Goal: Information Seeking & Learning: Learn about a topic

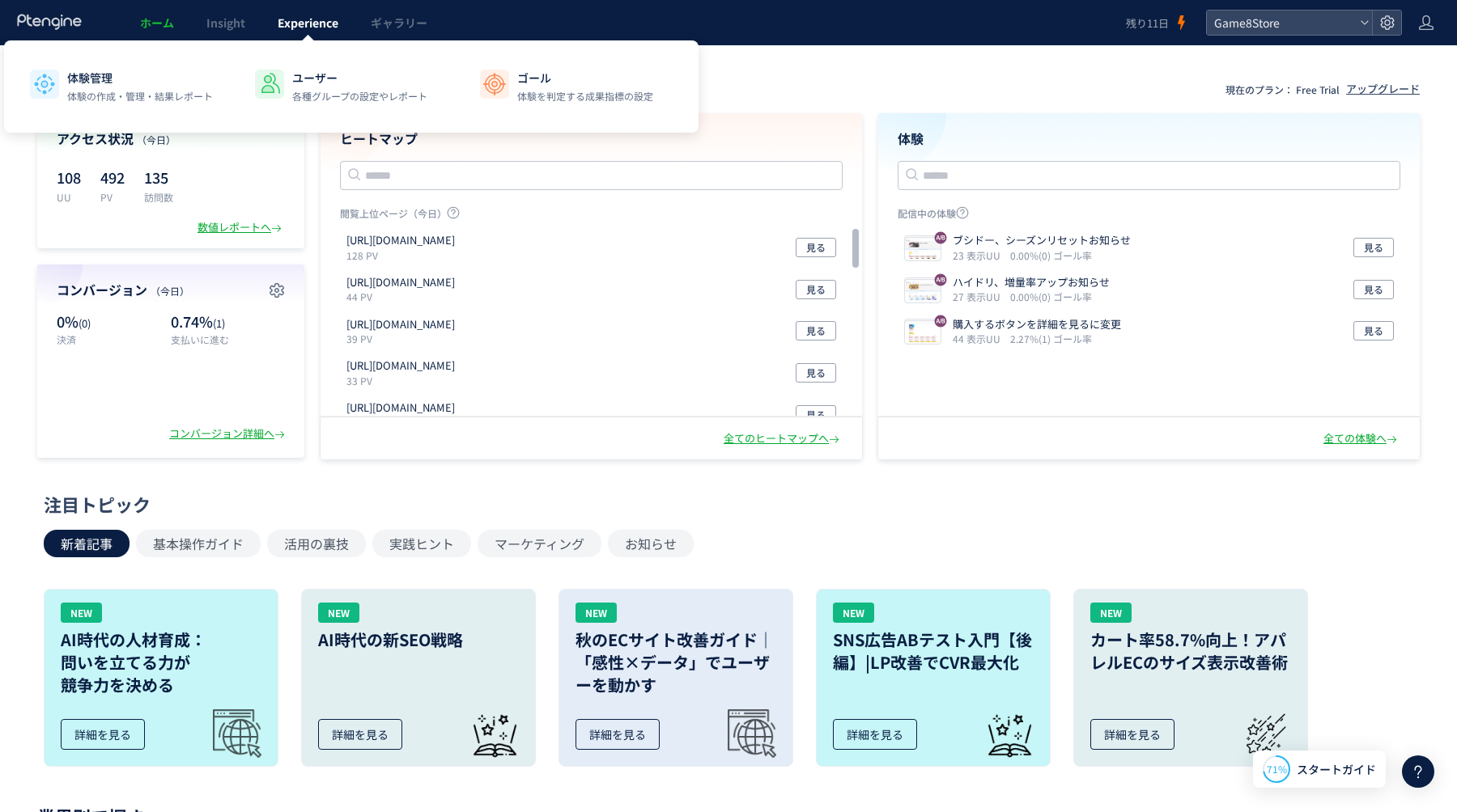
click at [292, 20] on span "Experience" at bounding box center [308, 22] width 61 height 17
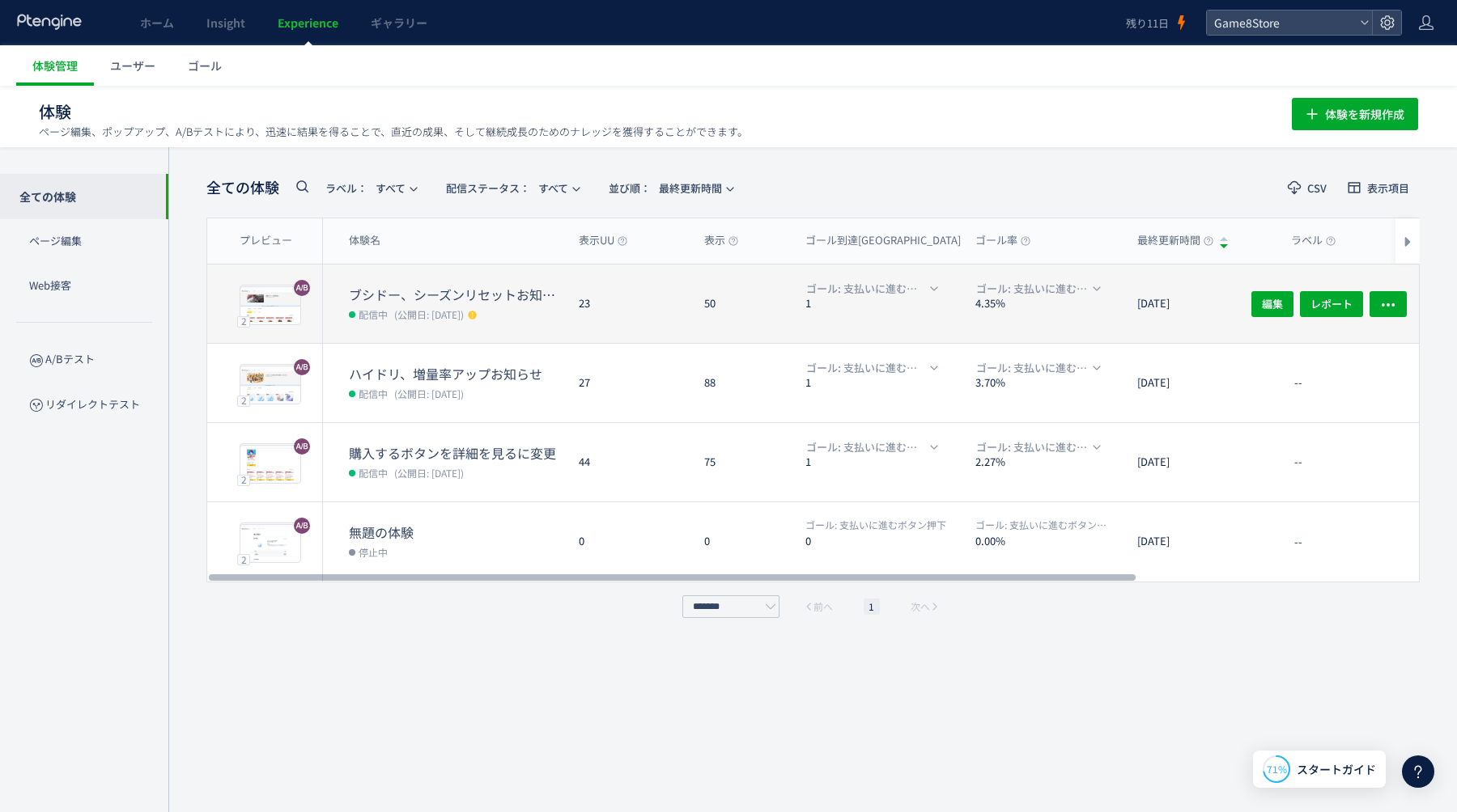
click at [527, 324] on dl "ブシドー、シーズンリセットお知らせ 配信中 (公開日: 2025/08/27)" at bounding box center [457, 314] width 217 height 58
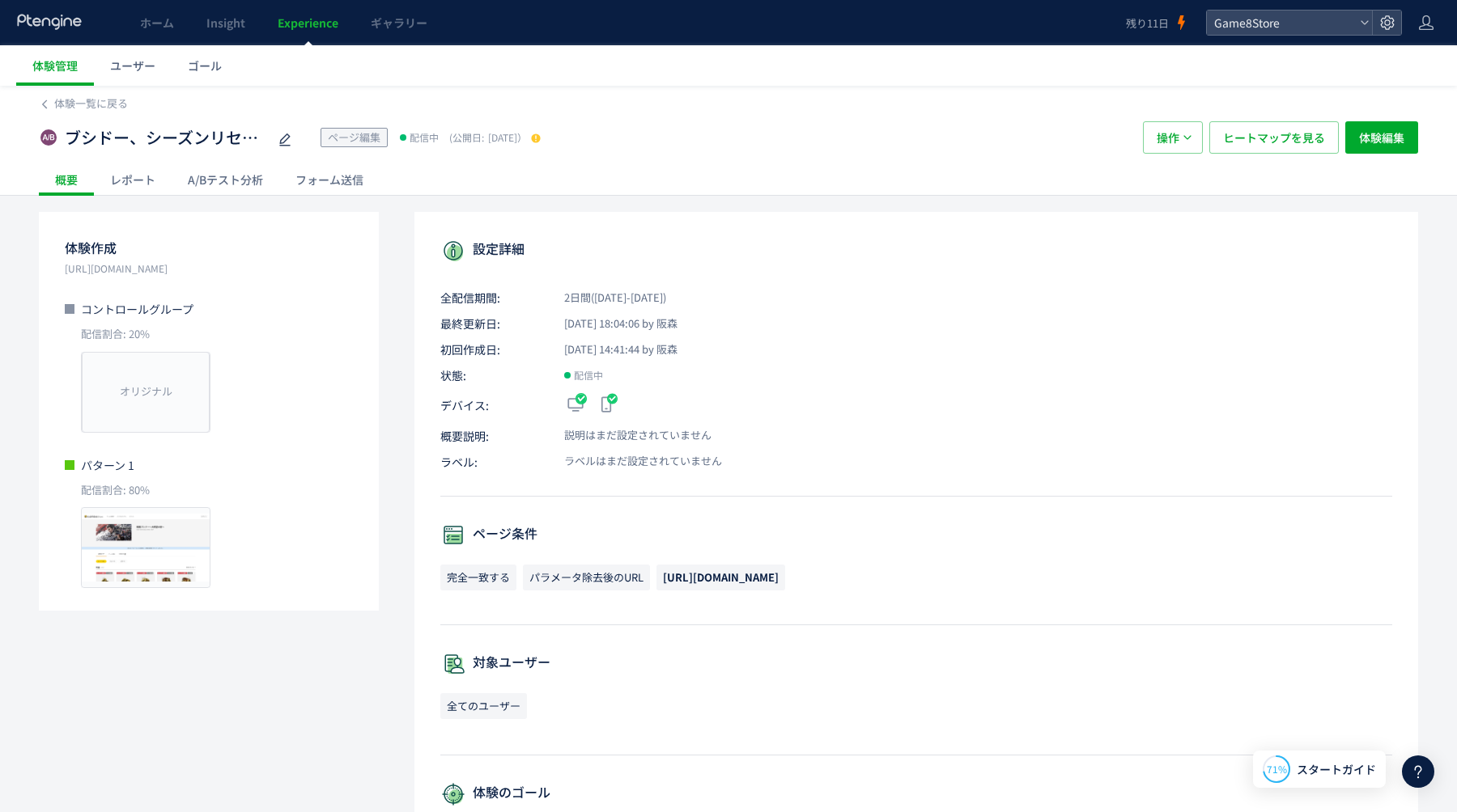
click at [216, 186] on div "A/Bテスト分析" at bounding box center [226, 179] width 107 height 32
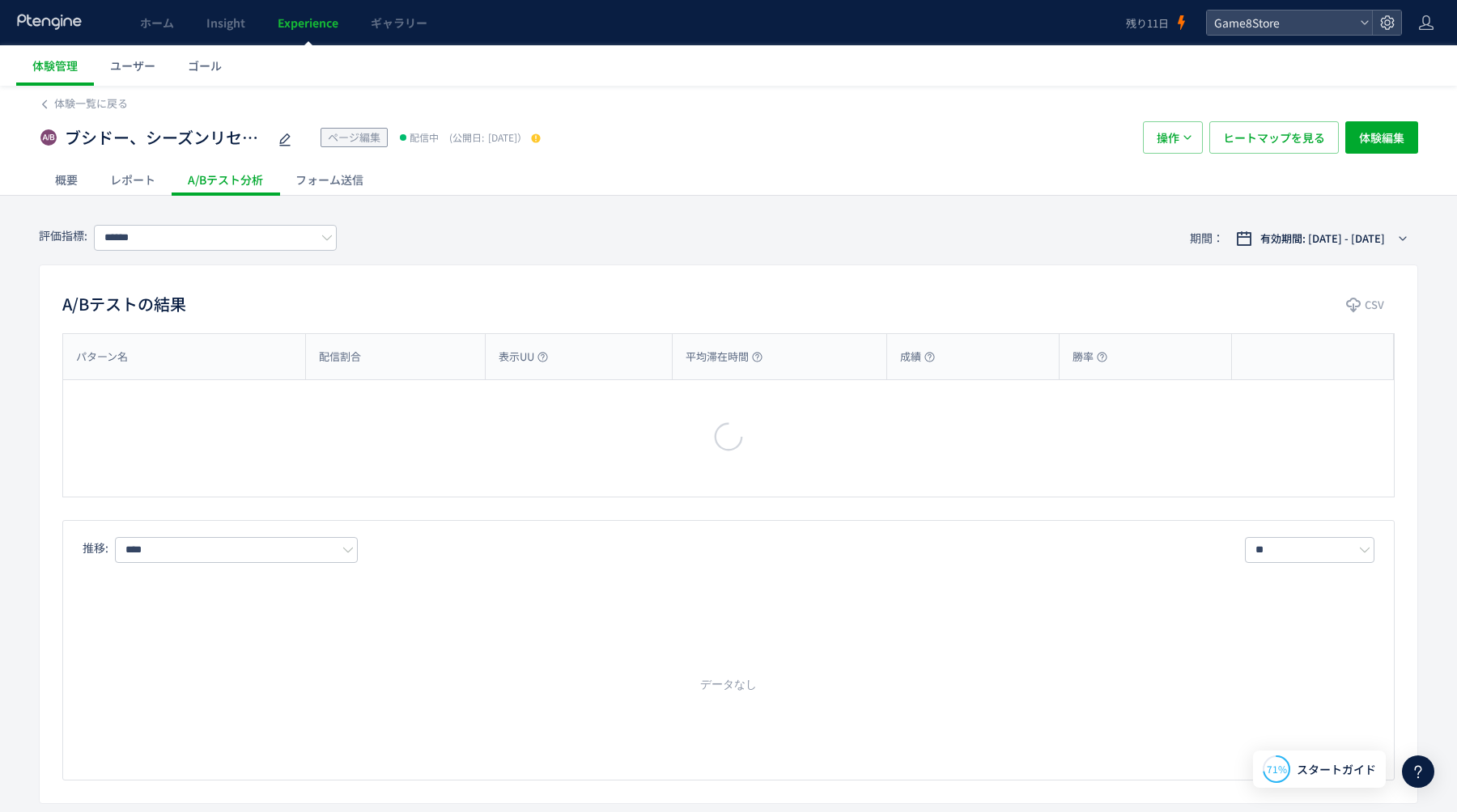
type input "**********"
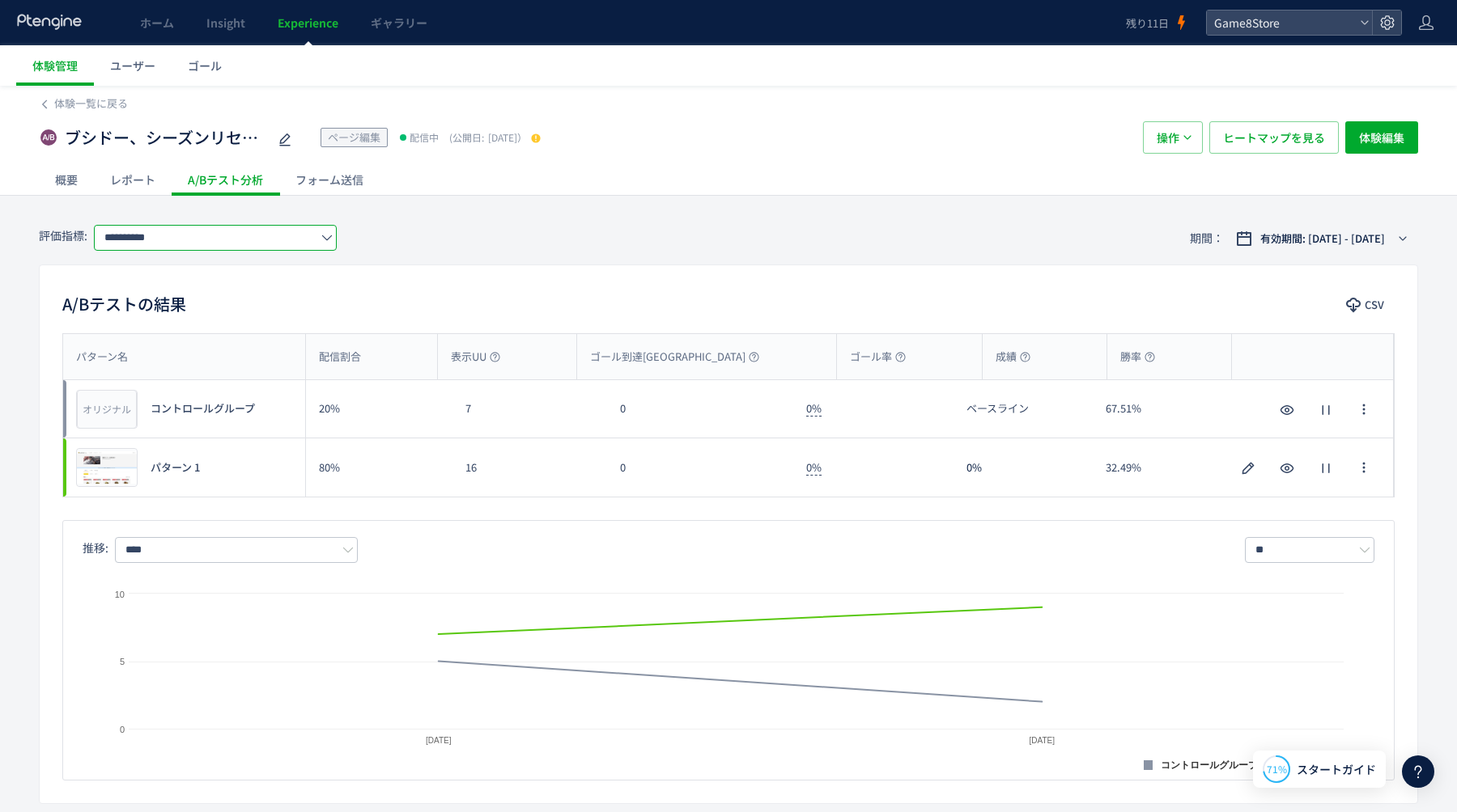
click at [244, 238] on input "**********" at bounding box center [215, 237] width 243 height 26
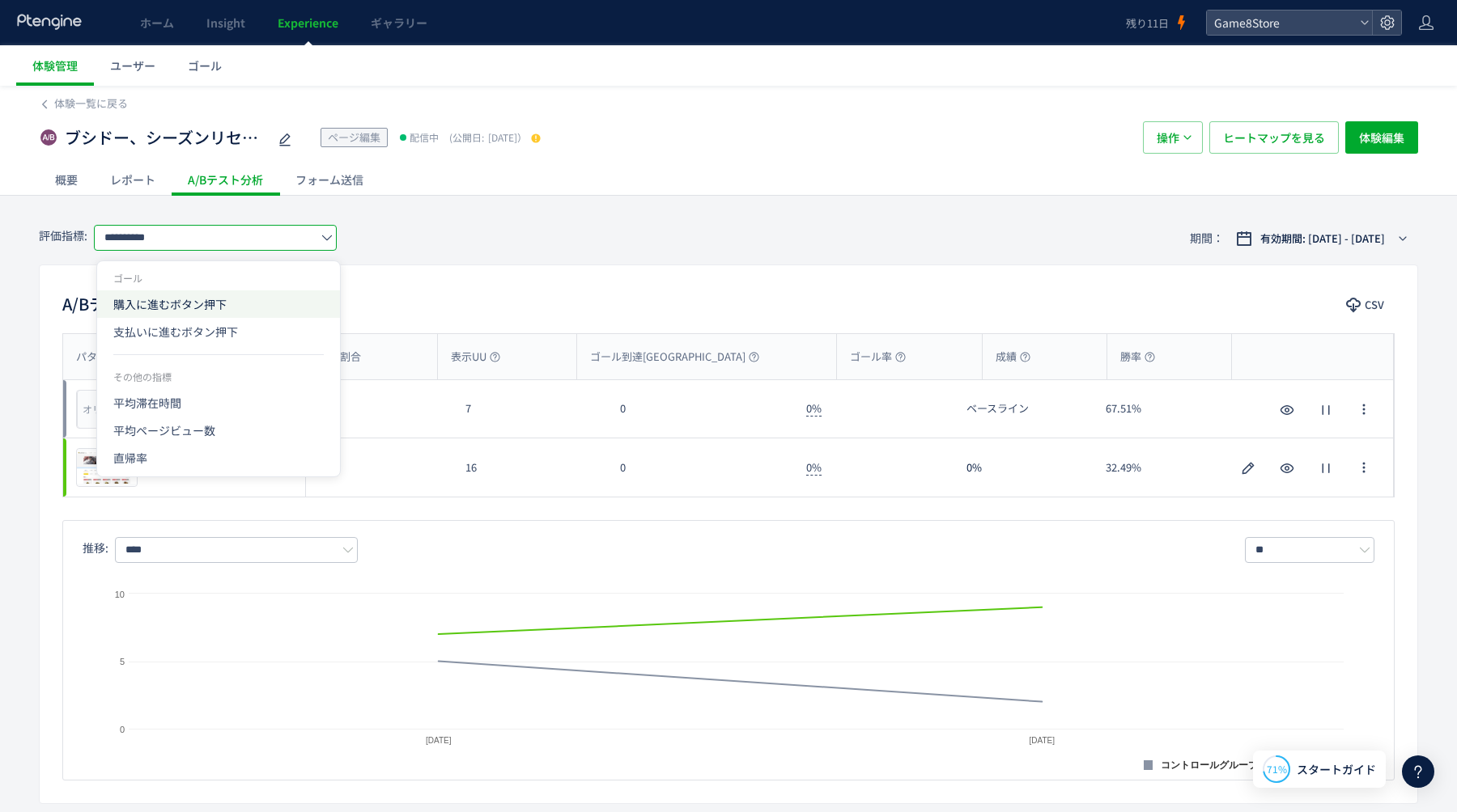
click at [0, 0] on span "購入に進むボタン押下" at bounding box center [0, 0] width 0 height 0
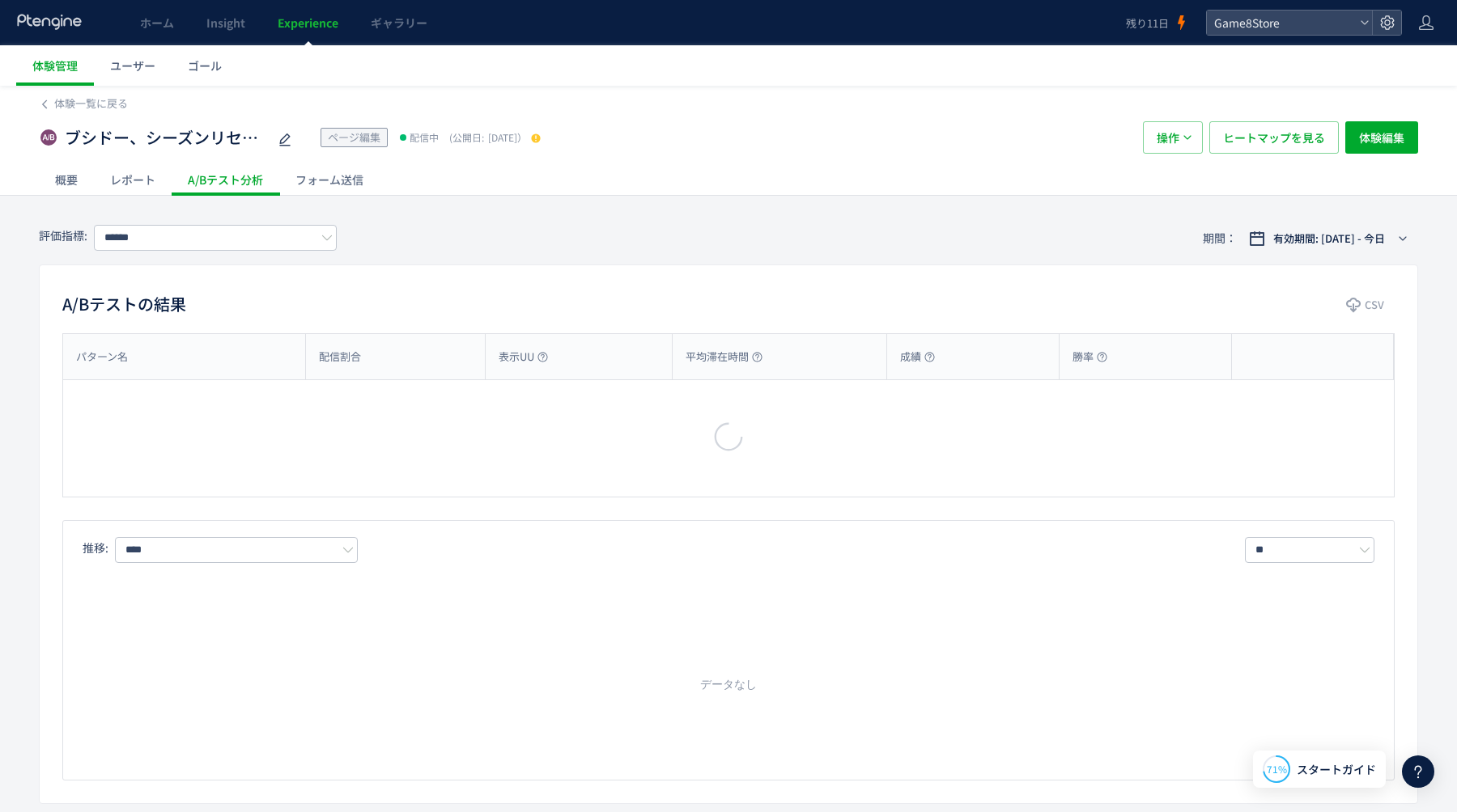
type input "**********"
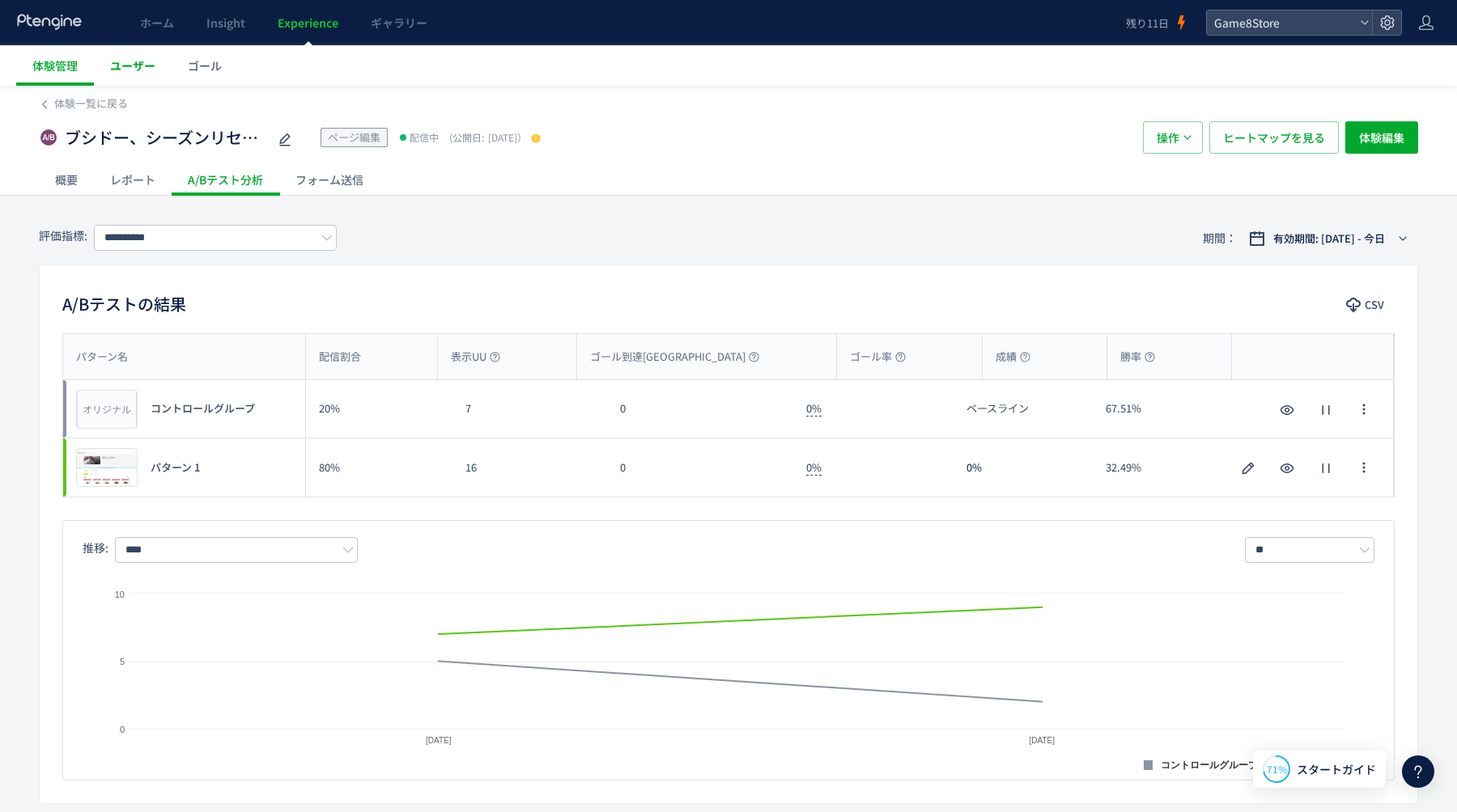
click at [130, 63] on span "ユーザー" at bounding box center [133, 65] width 45 height 17
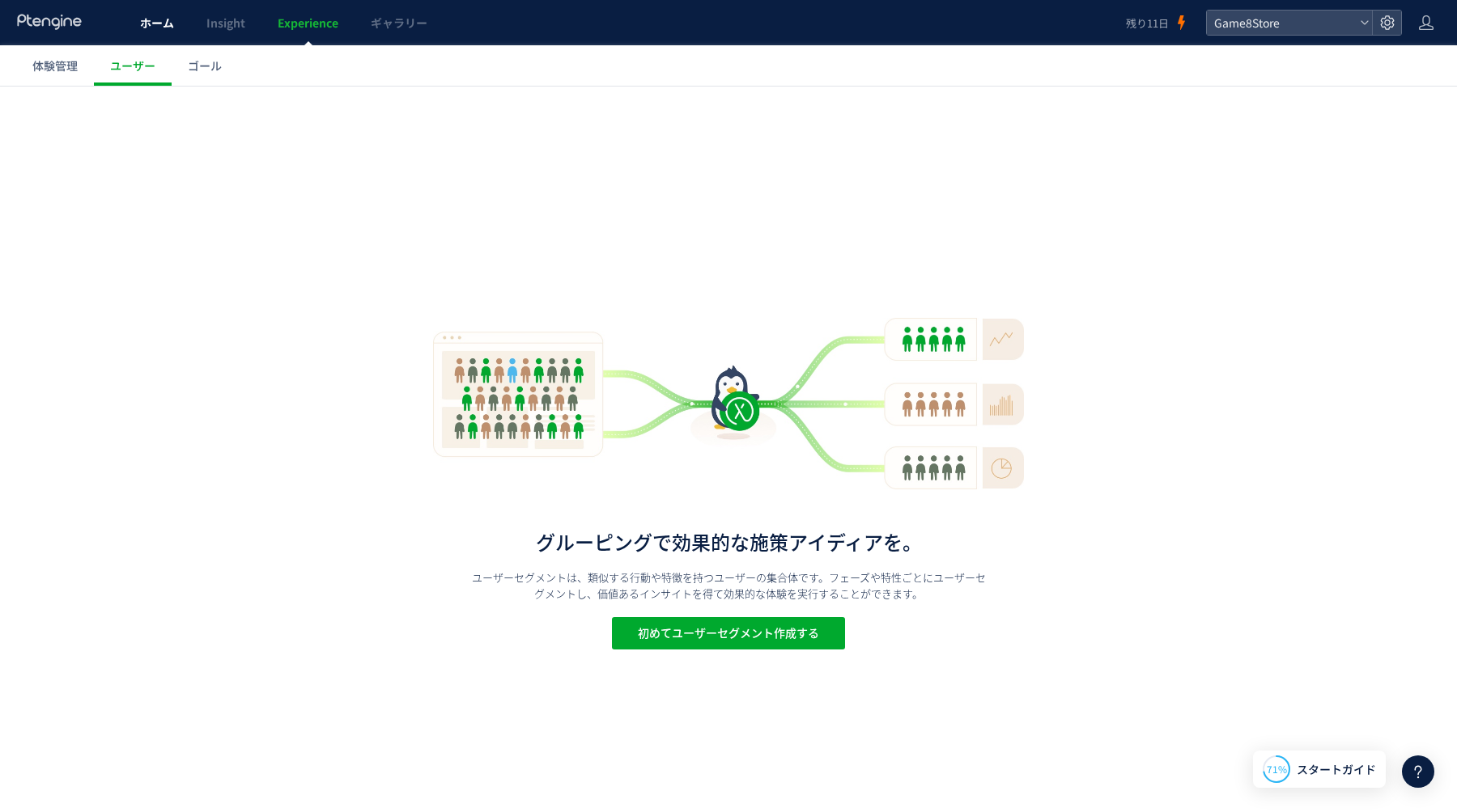
click at [163, 22] on span "ホーム" at bounding box center [156, 22] width 34 height 17
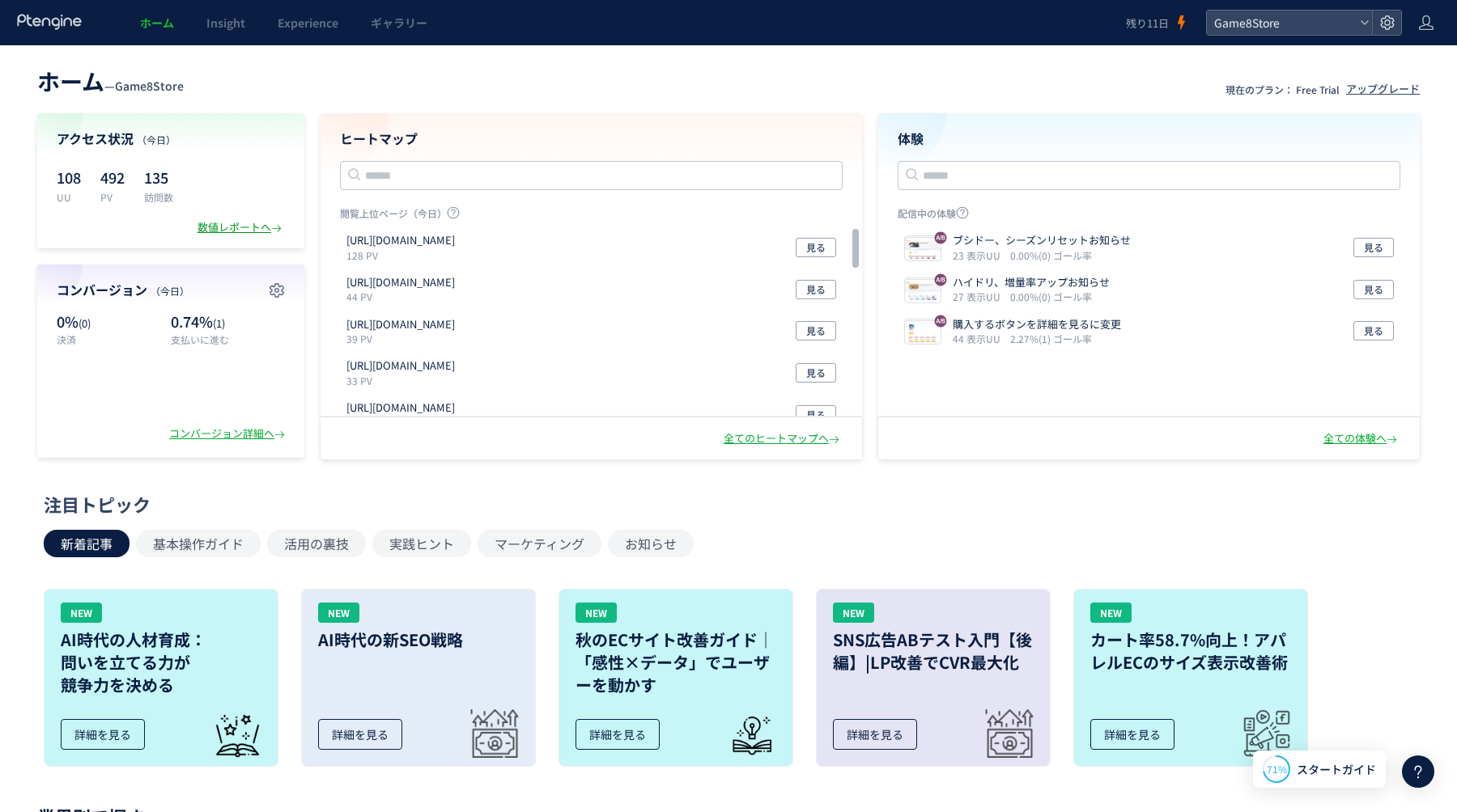
click at [211, 223] on div "数値レポートへ" at bounding box center [241, 227] width 88 height 16
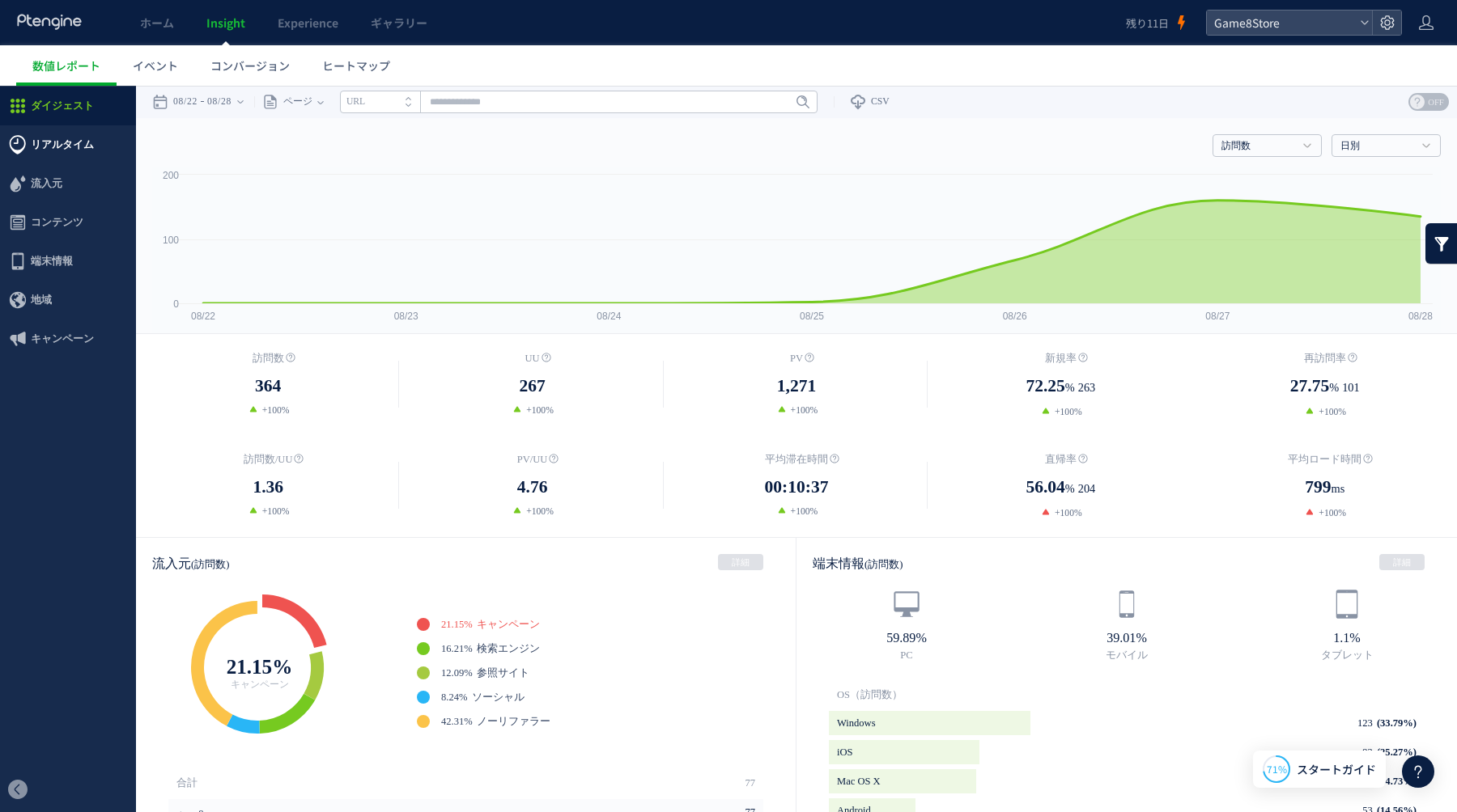
click at [34, 141] on span "リアルタイム" at bounding box center [62, 144] width 63 height 39
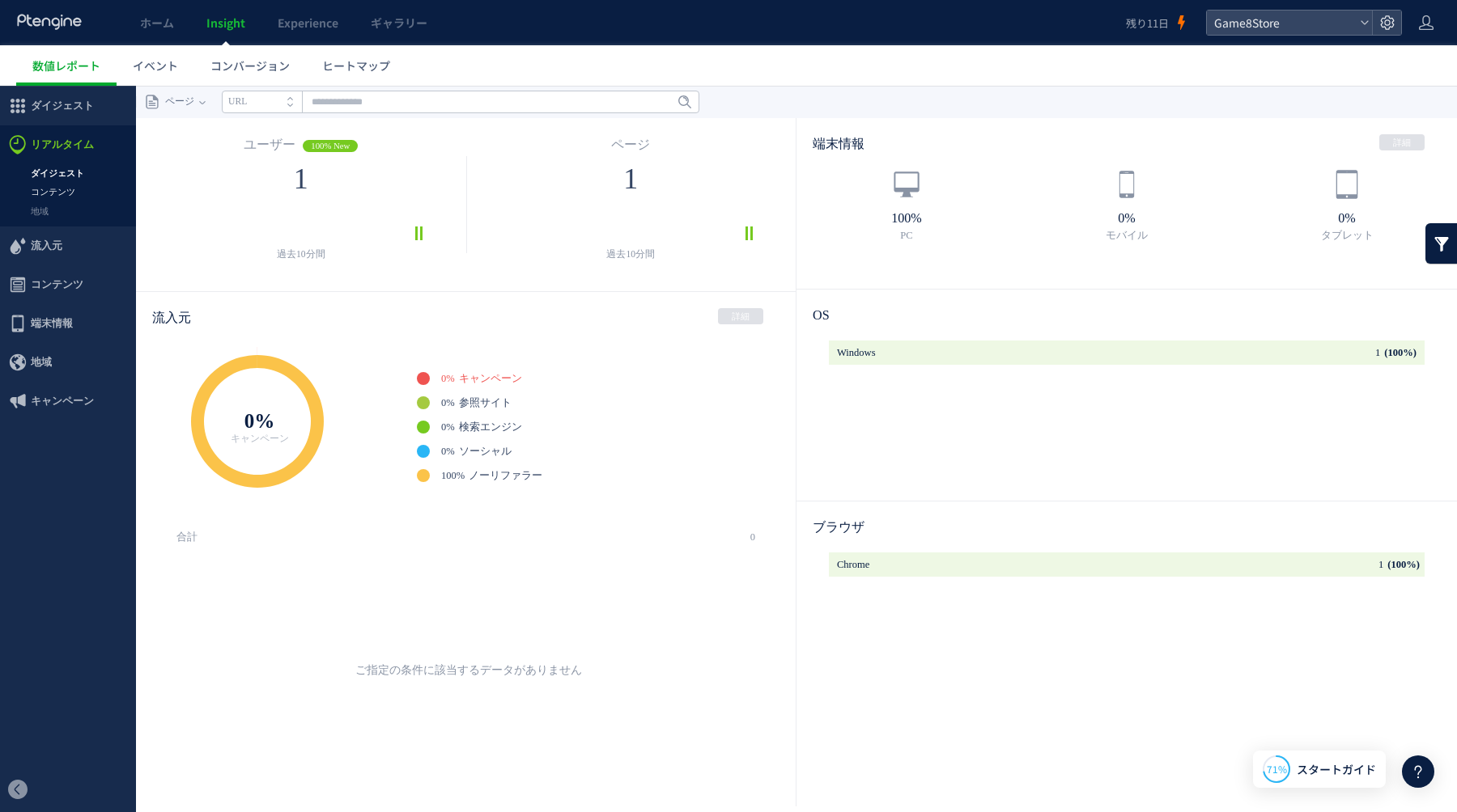
click at [47, 193] on link "コンテンツ" at bounding box center [67, 191] width 136 height 19
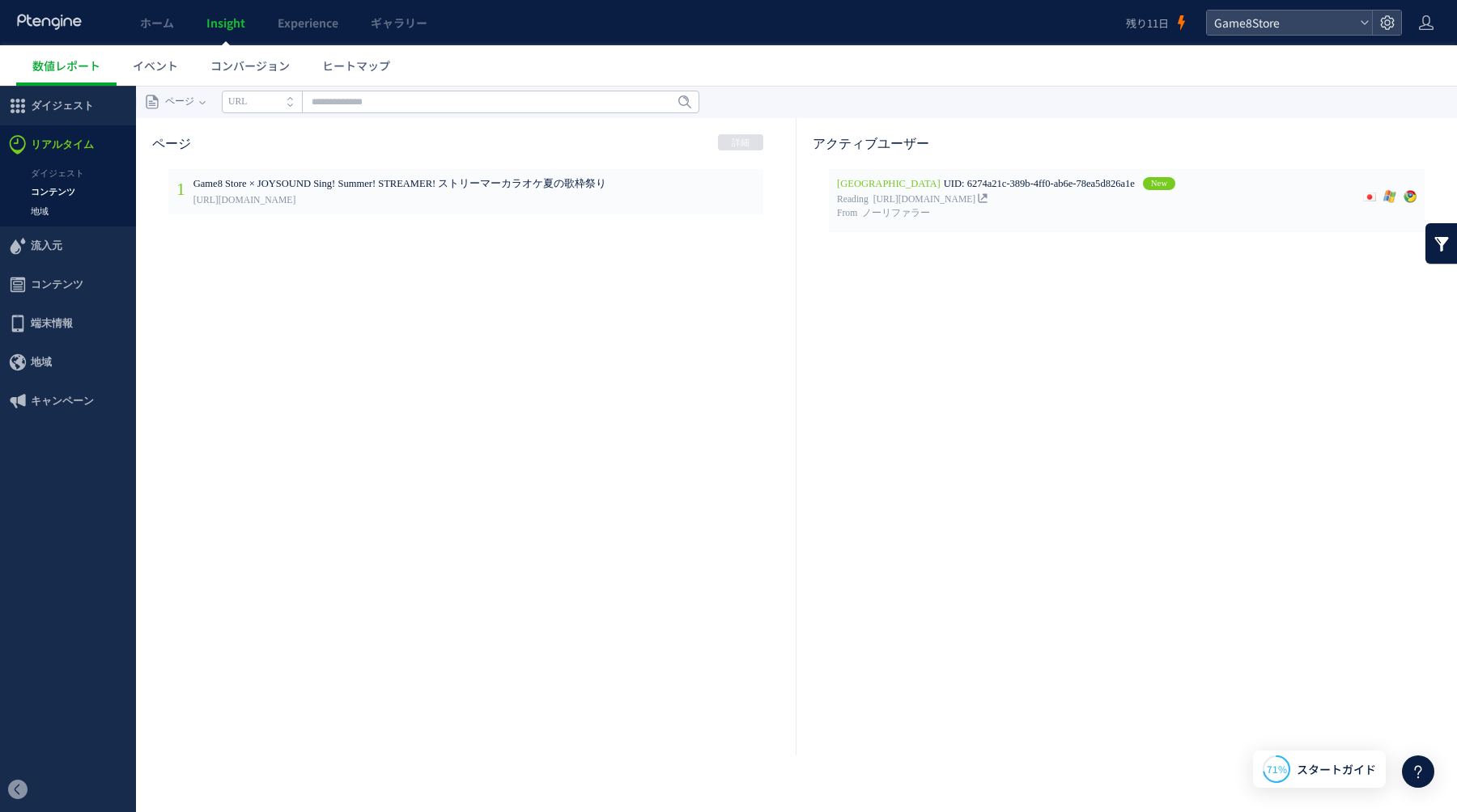
click at [51, 210] on link "地域" at bounding box center [67, 211] width 136 height 19
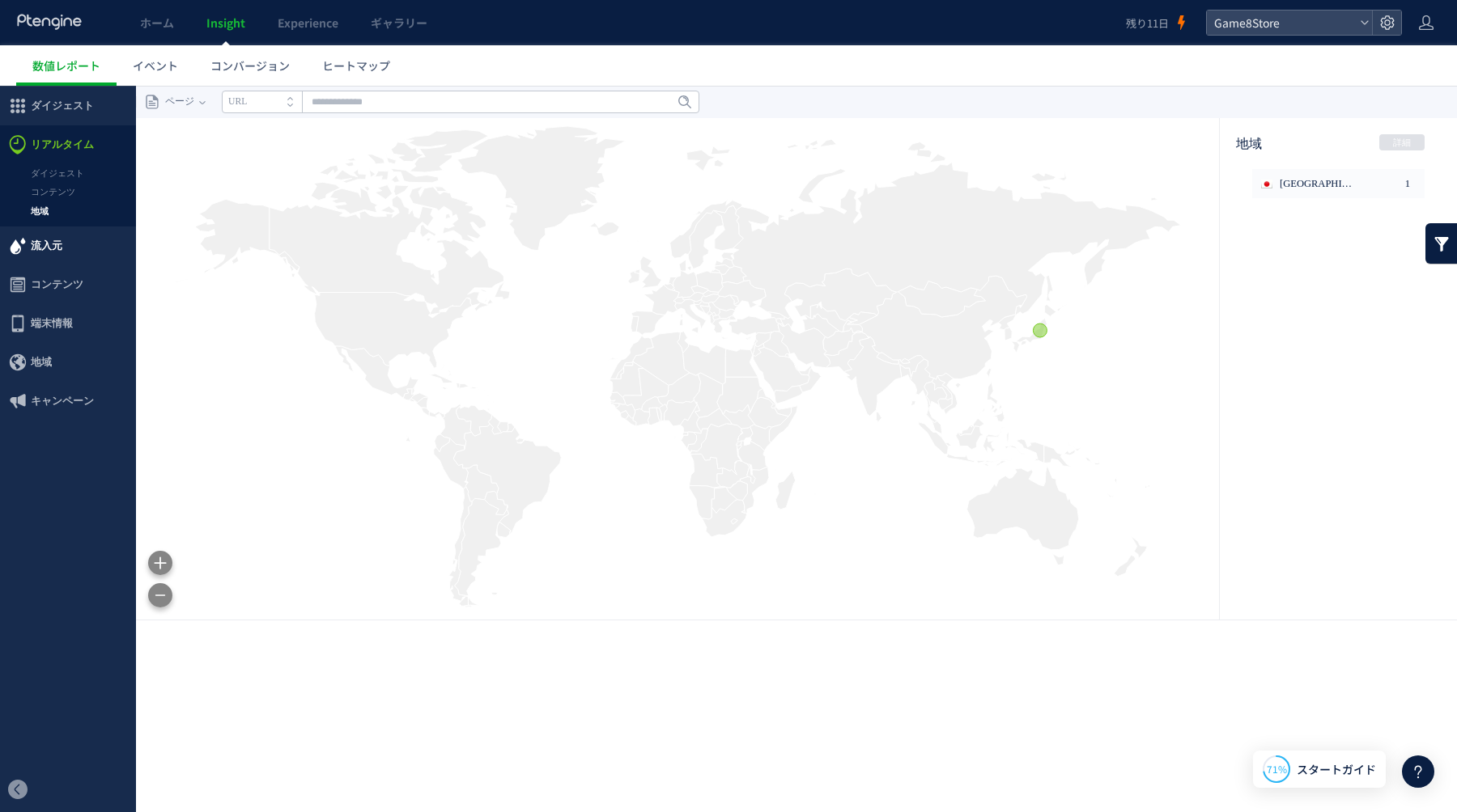
click at [63, 242] on span "流入元" at bounding box center [67, 246] width 136 height 39
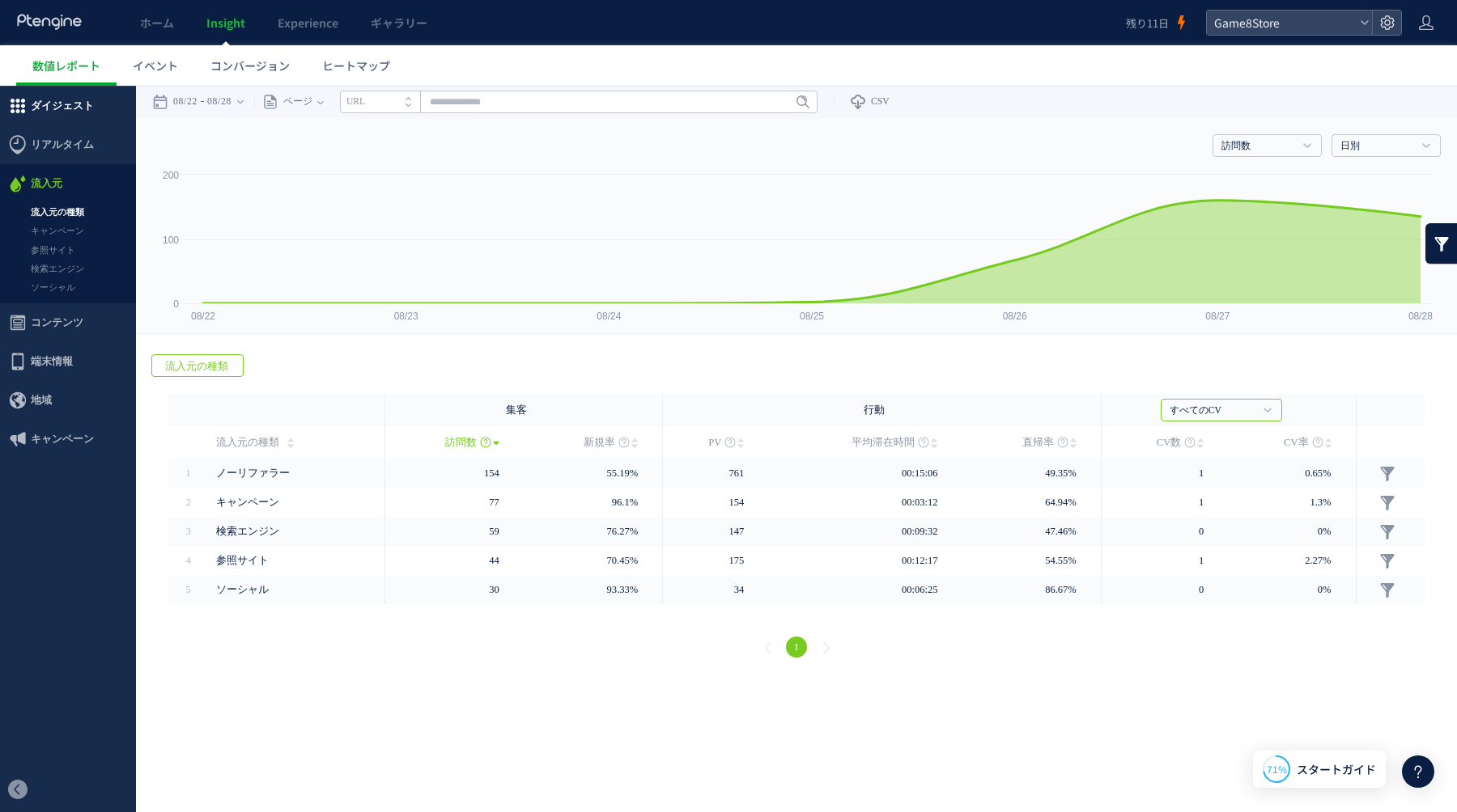
click at [56, 105] on span "ダイジェスト" at bounding box center [62, 106] width 63 height 39
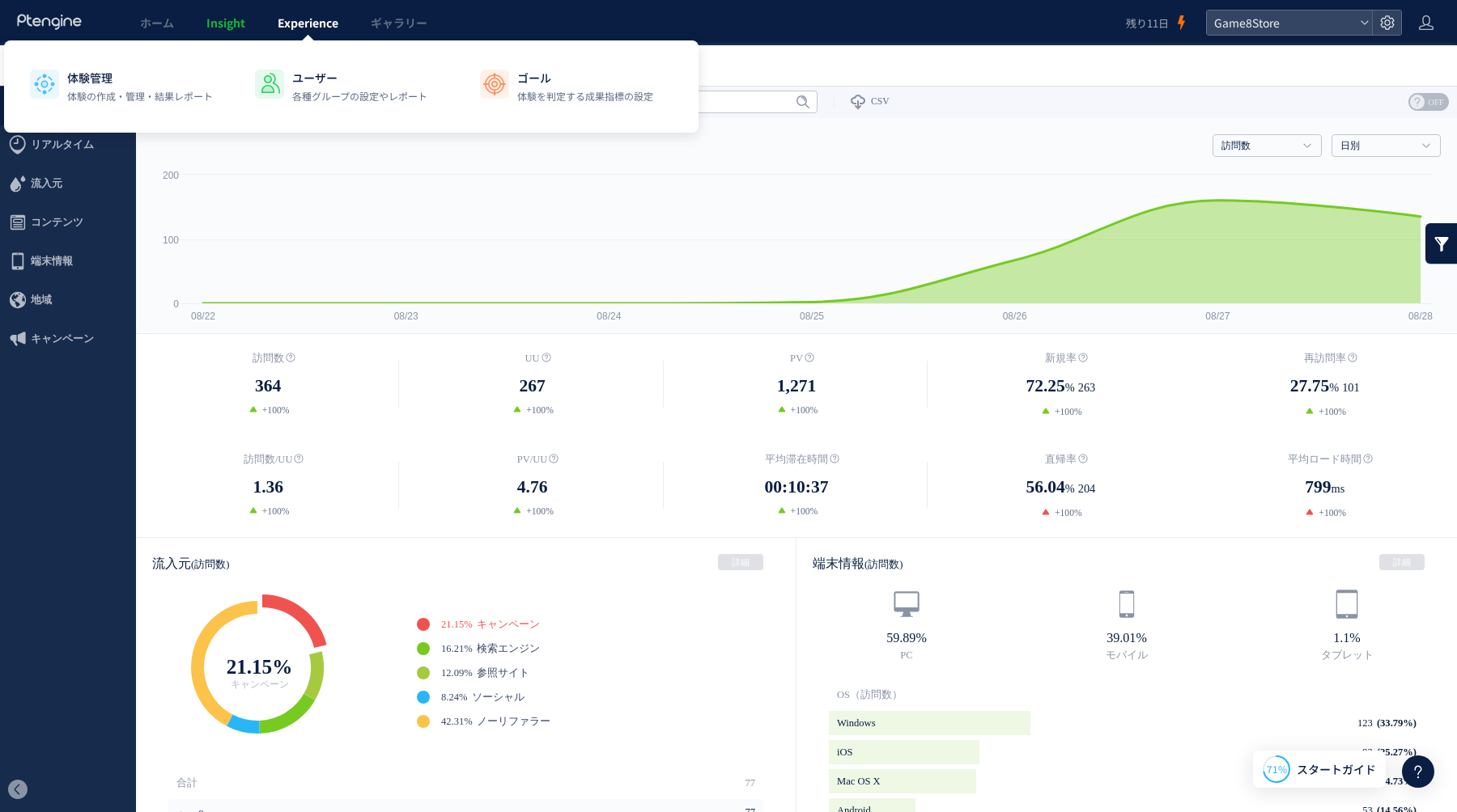
click at [303, 27] on span "Experience" at bounding box center [308, 22] width 61 height 17
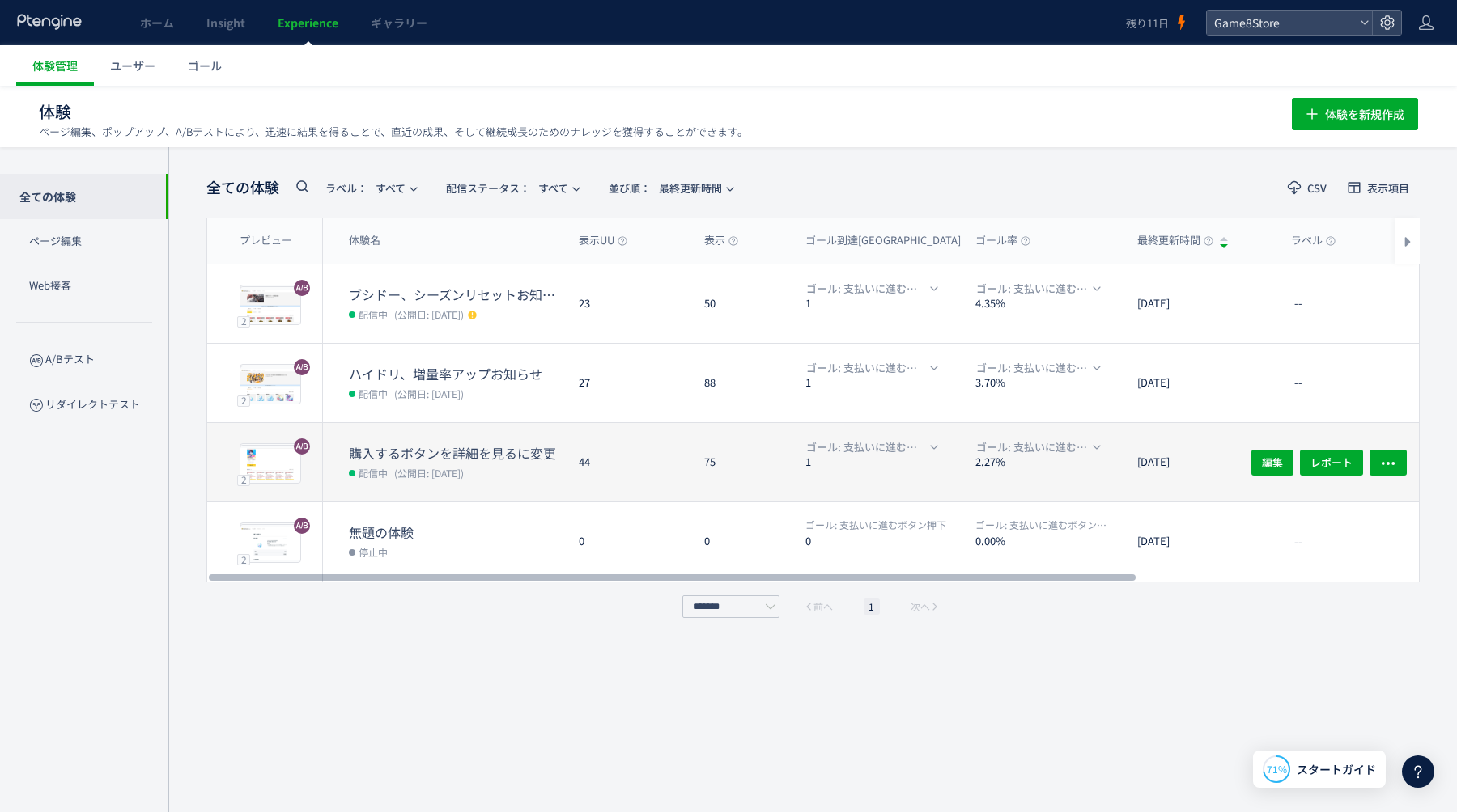
click at [669, 472] on div "44" at bounding box center [628, 462] width 125 height 78
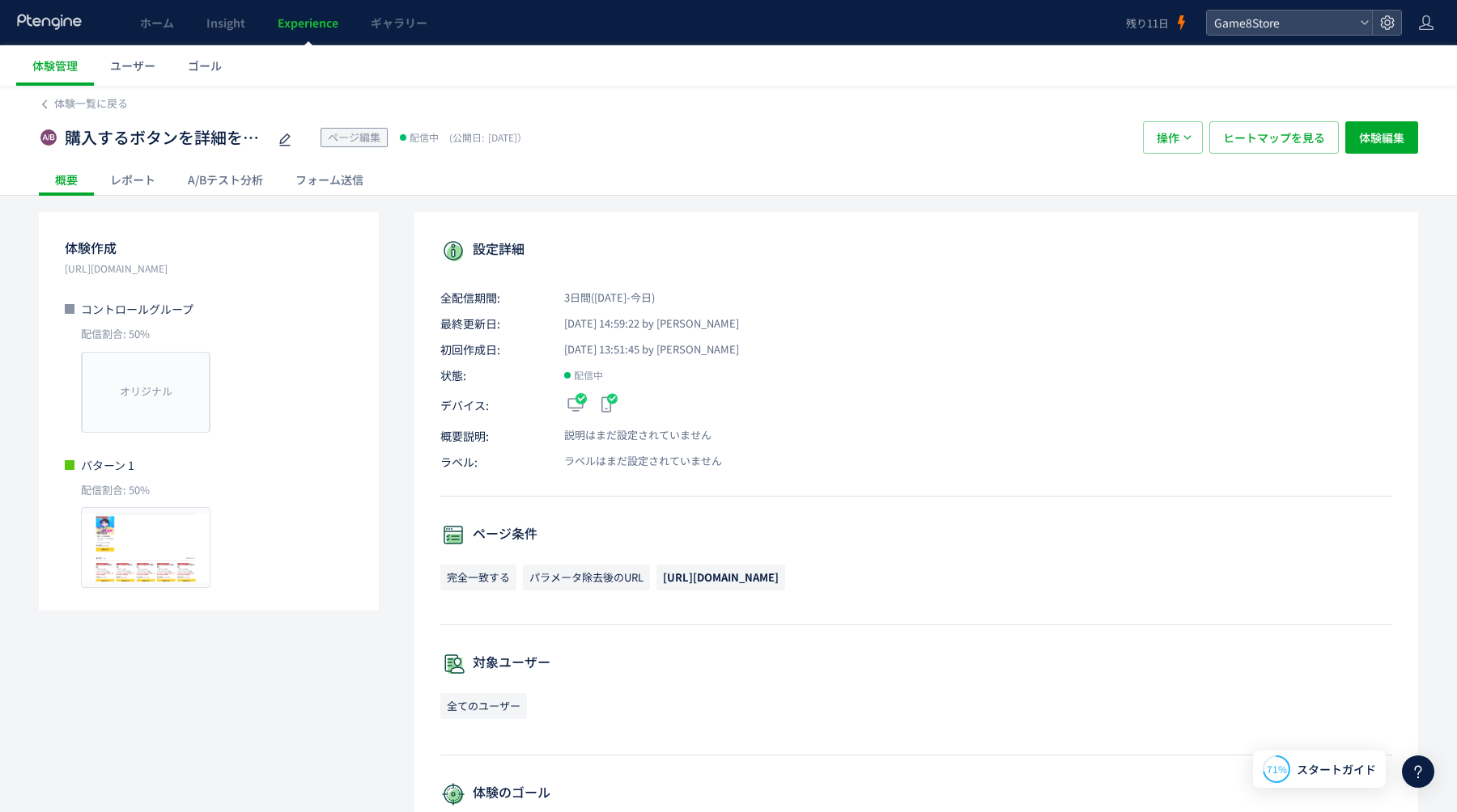
click at [227, 176] on div "A/Bテスト分析" at bounding box center [226, 179] width 107 height 32
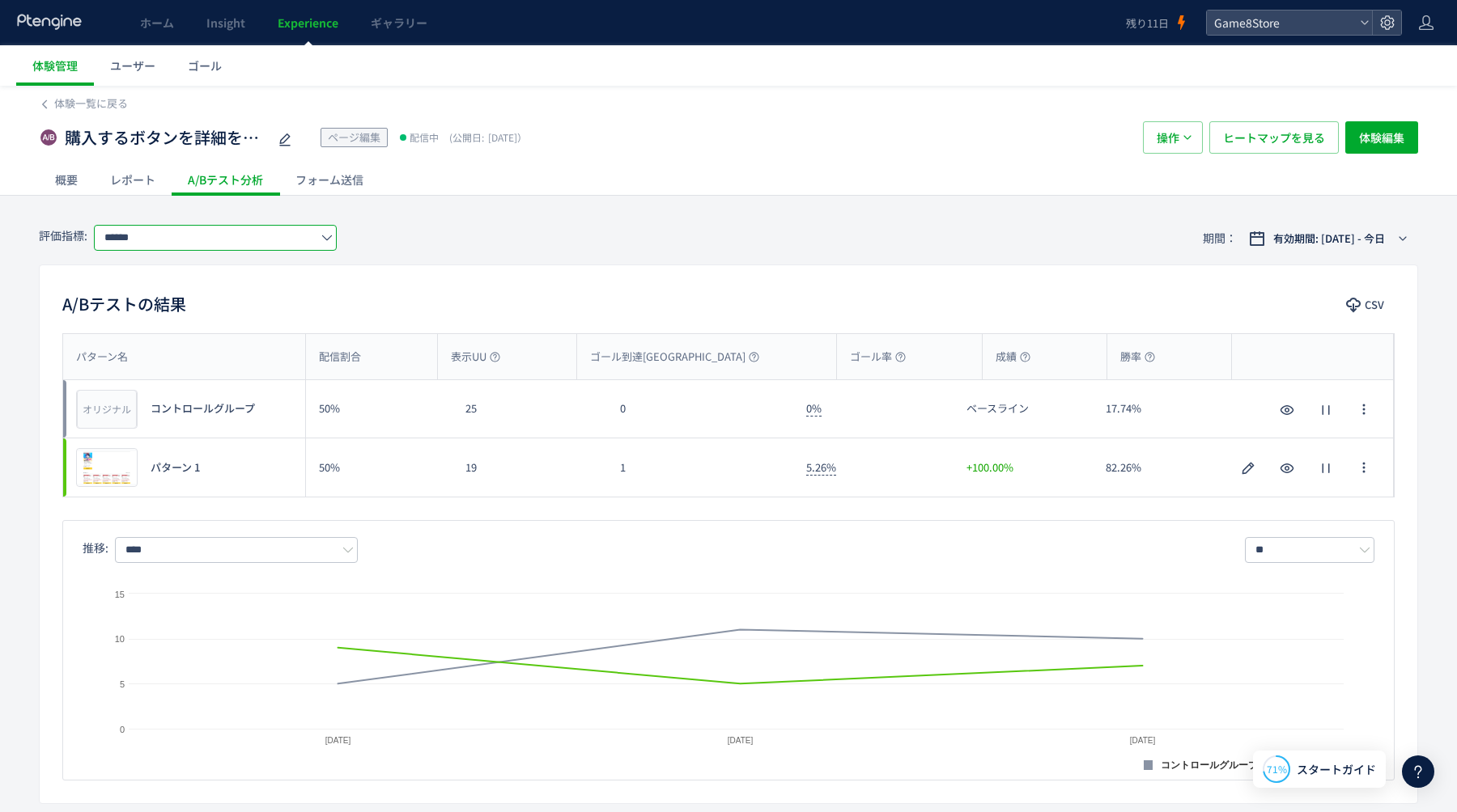
click at [207, 241] on input "******" at bounding box center [215, 237] width 243 height 26
click at [189, 336] on span "購入に進むボタン押下" at bounding box center [218, 332] width 210 height 27
click at [168, 225] on input "******" at bounding box center [215, 237] width 243 height 26
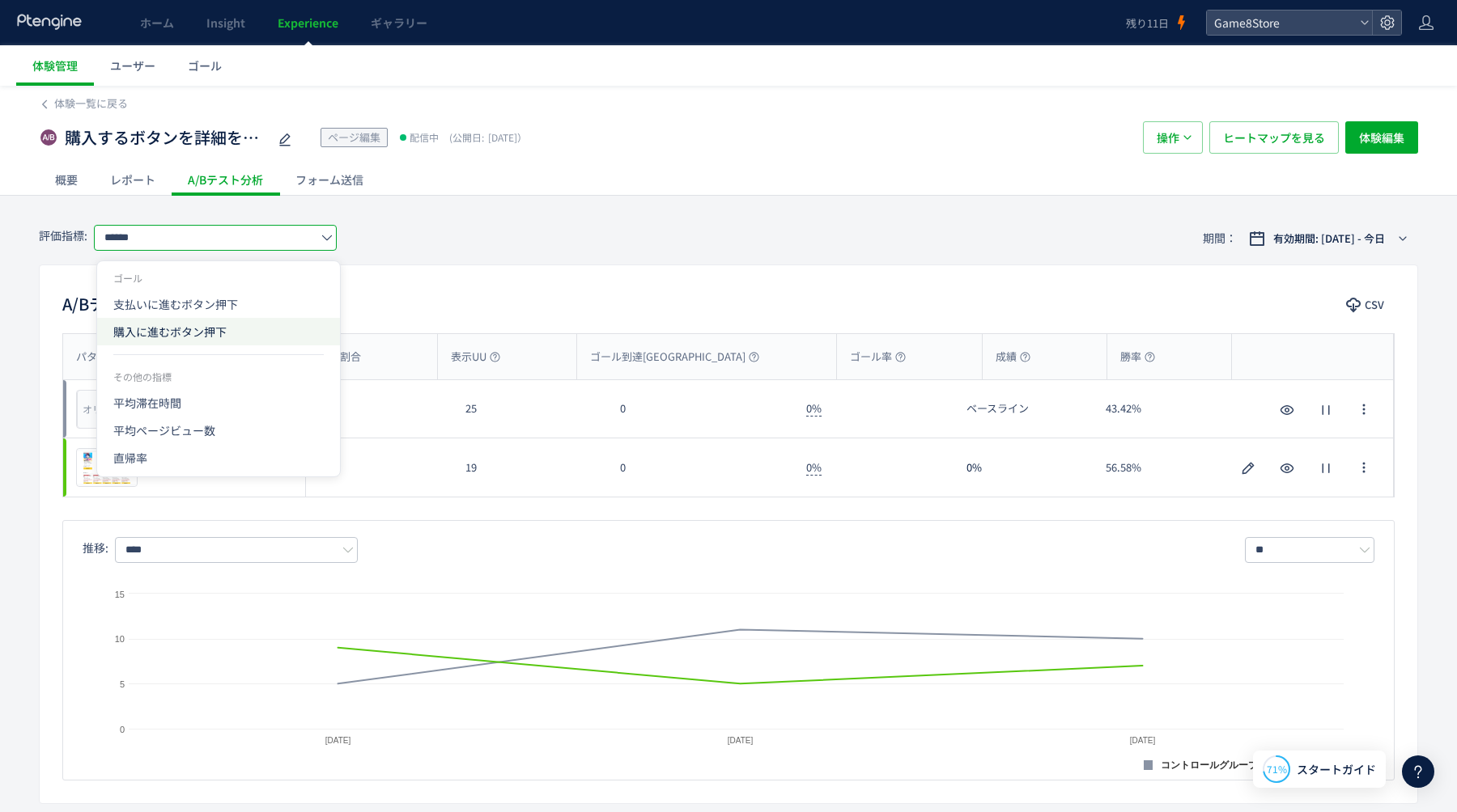
click at [181, 336] on span "購入に進むボタン押下" at bounding box center [218, 332] width 210 height 27
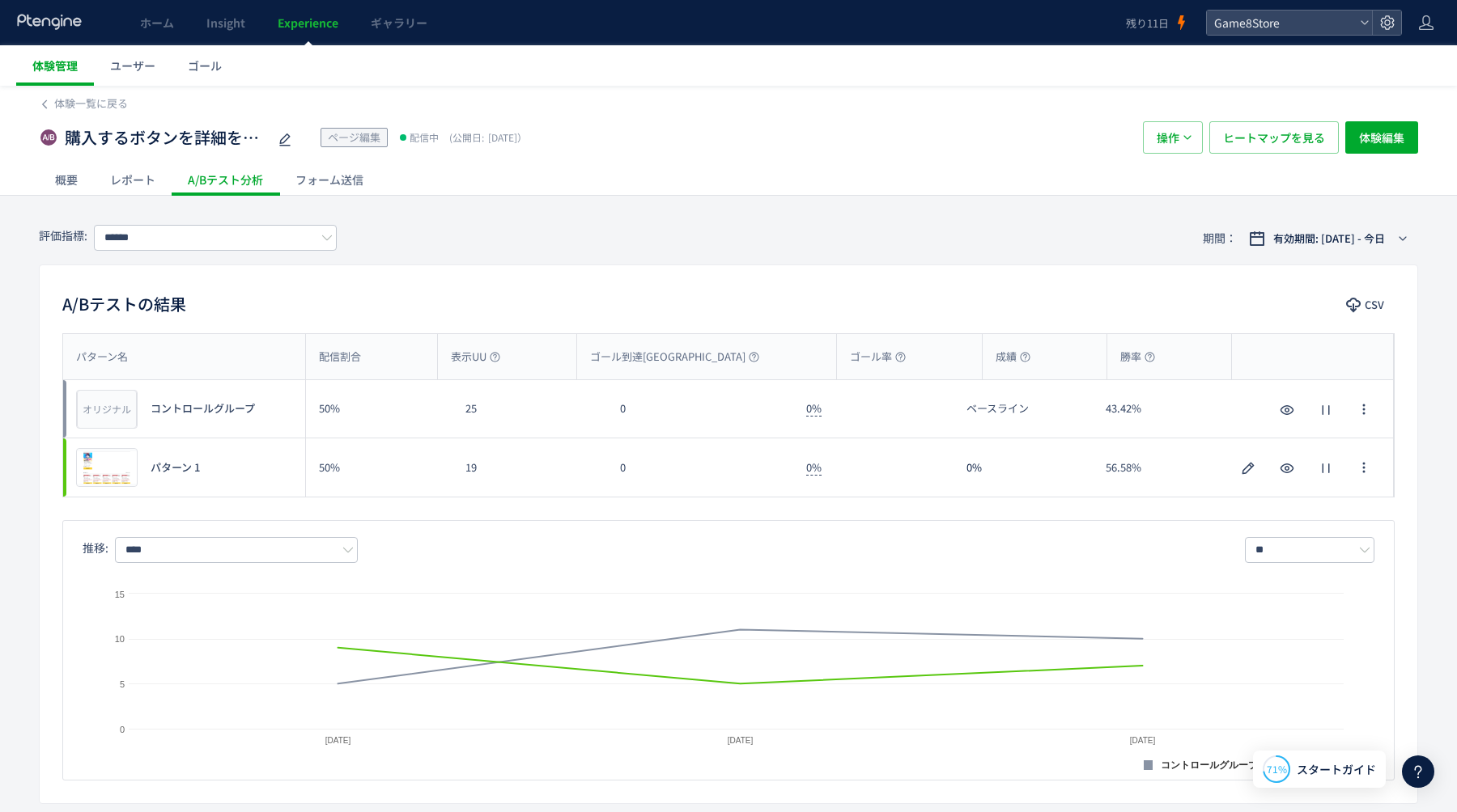
click at [62, 64] on span "体験管理" at bounding box center [55, 65] width 45 height 17
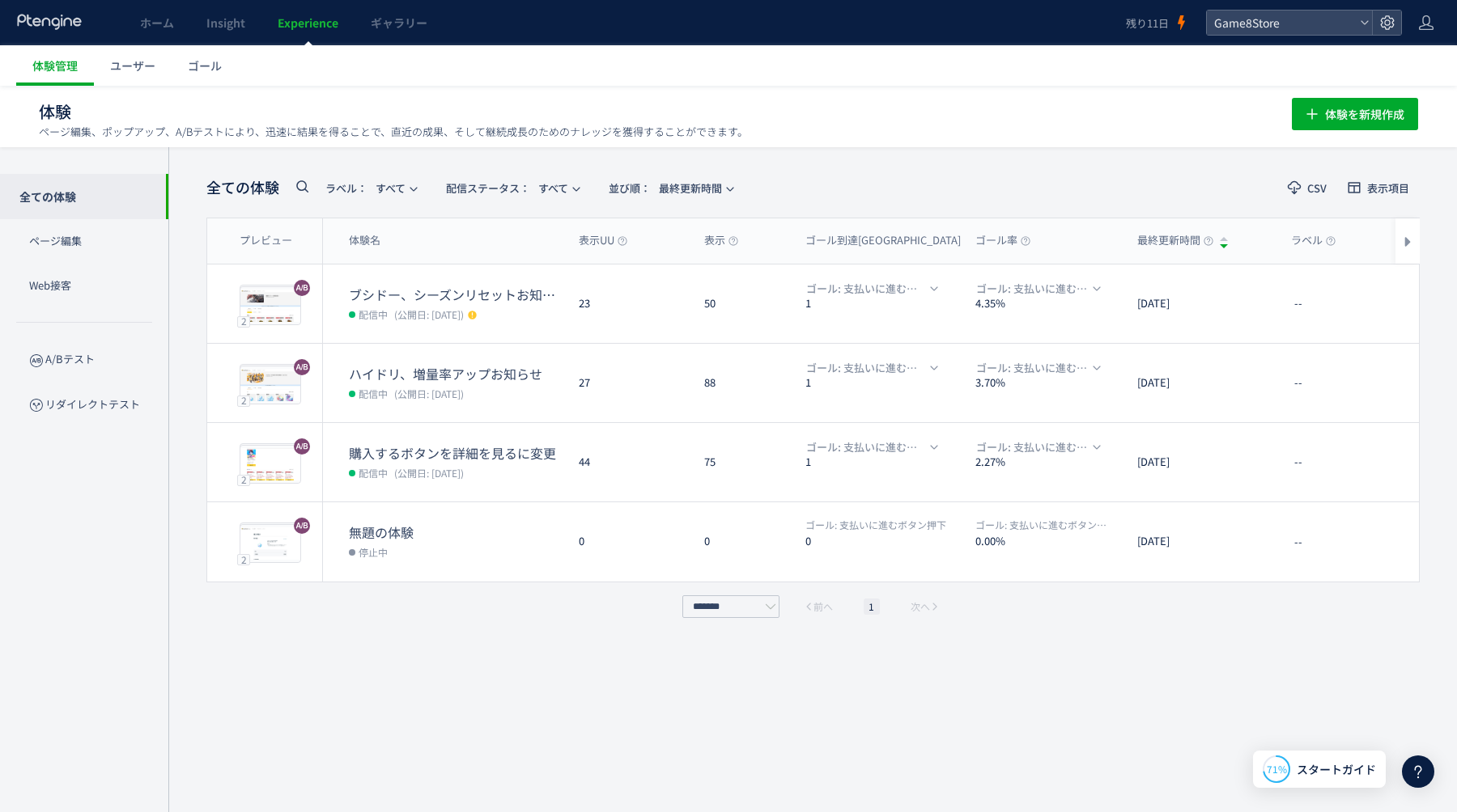
click at [54, 16] on icon at bounding box center [50, 21] width 67 height 17
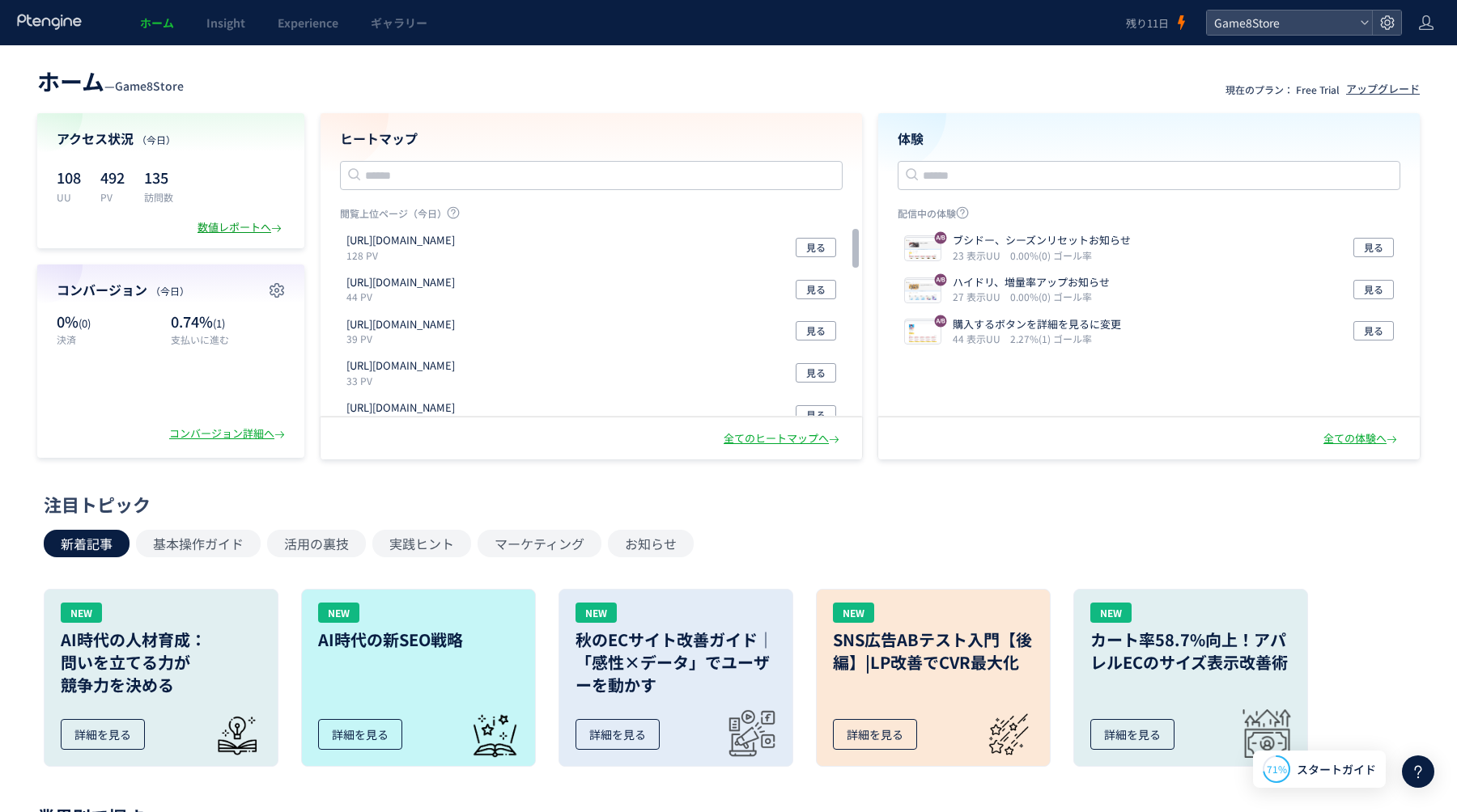
click at [229, 226] on div "数値レポートへ" at bounding box center [241, 227] width 88 height 16
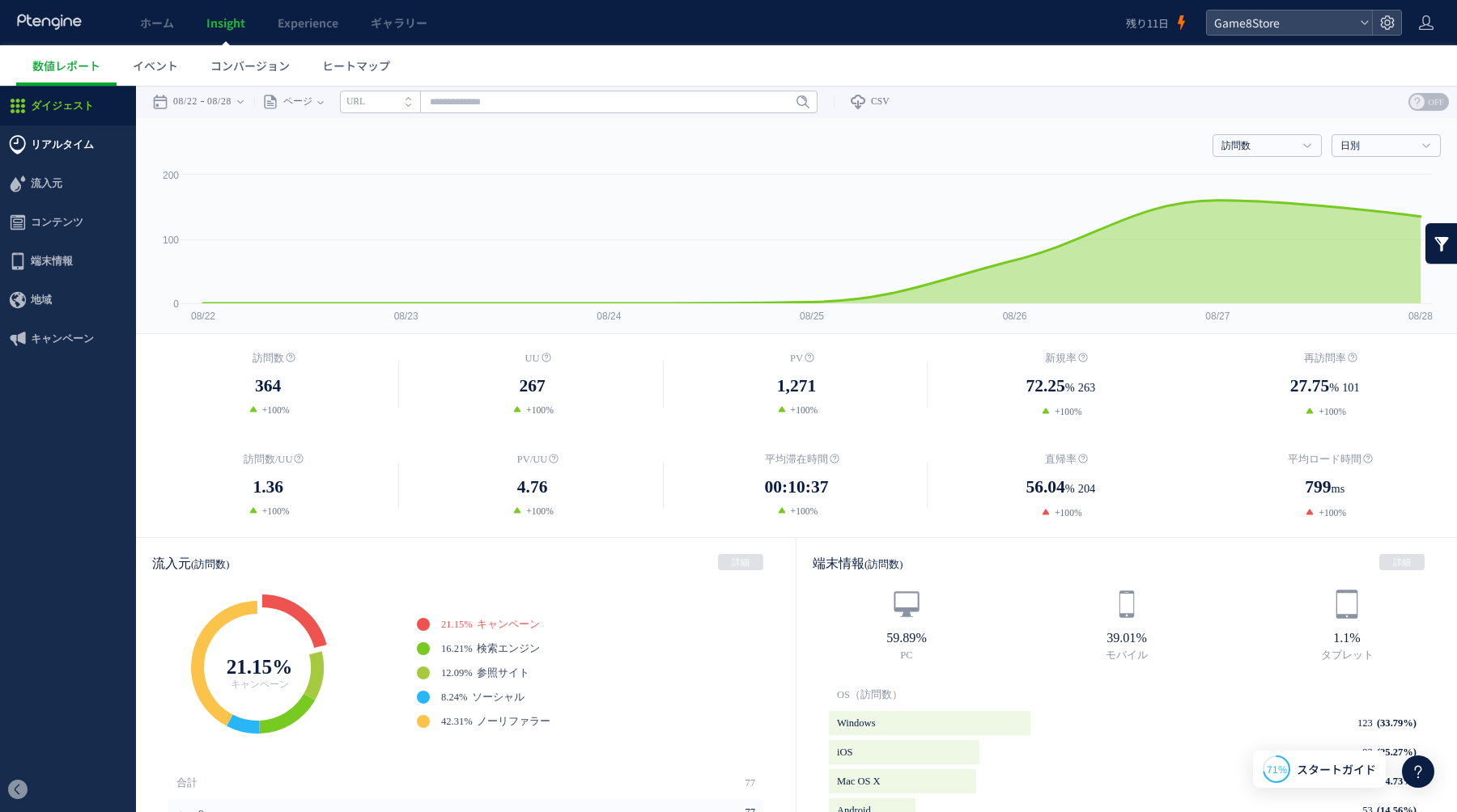
click at [67, 147] on span "リアルタイム" at bounding box center [62, 144] width 63 height 39
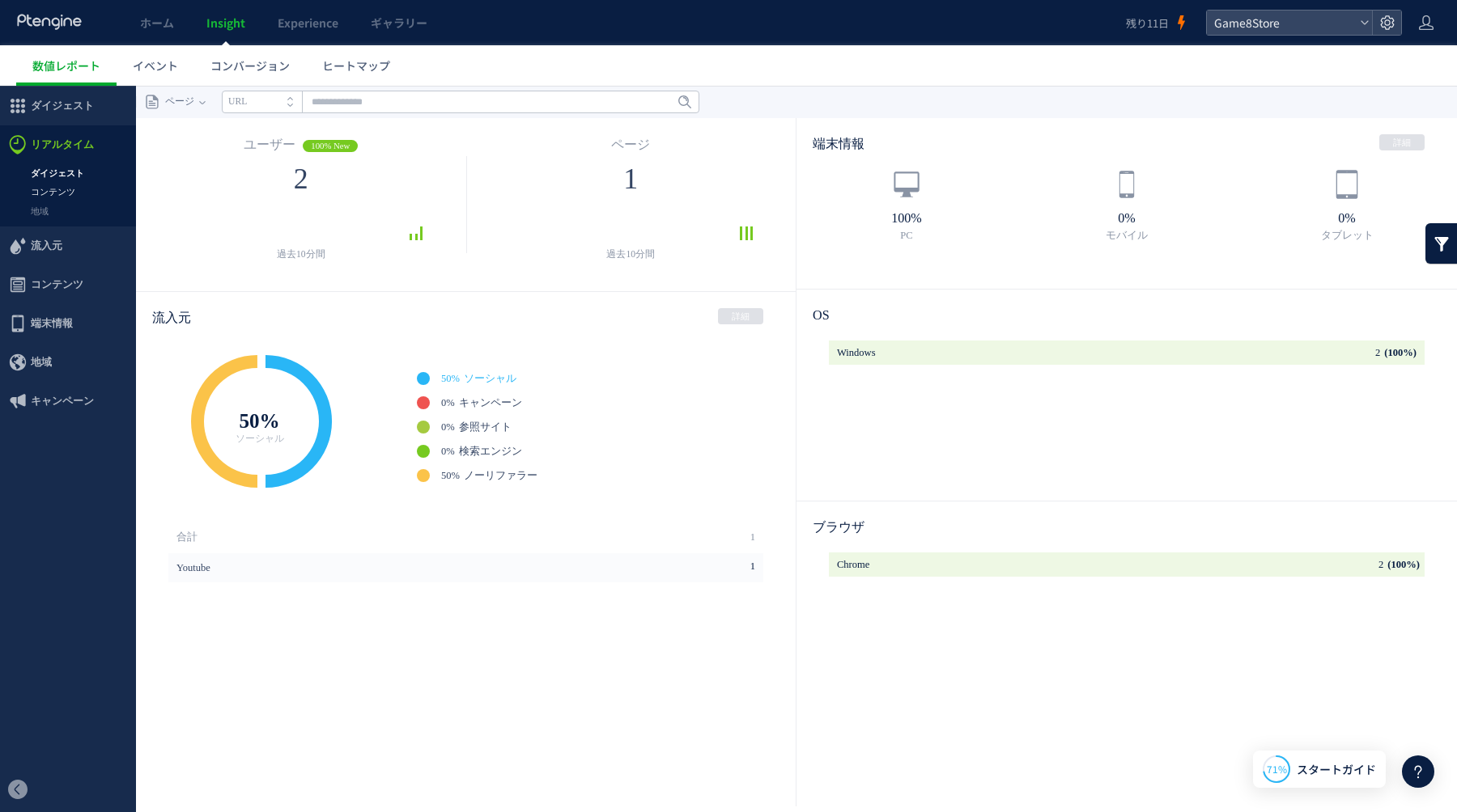
click at [41, 201] on link "コンテンツ" at bounding box center [67, 191] width 136 height 19
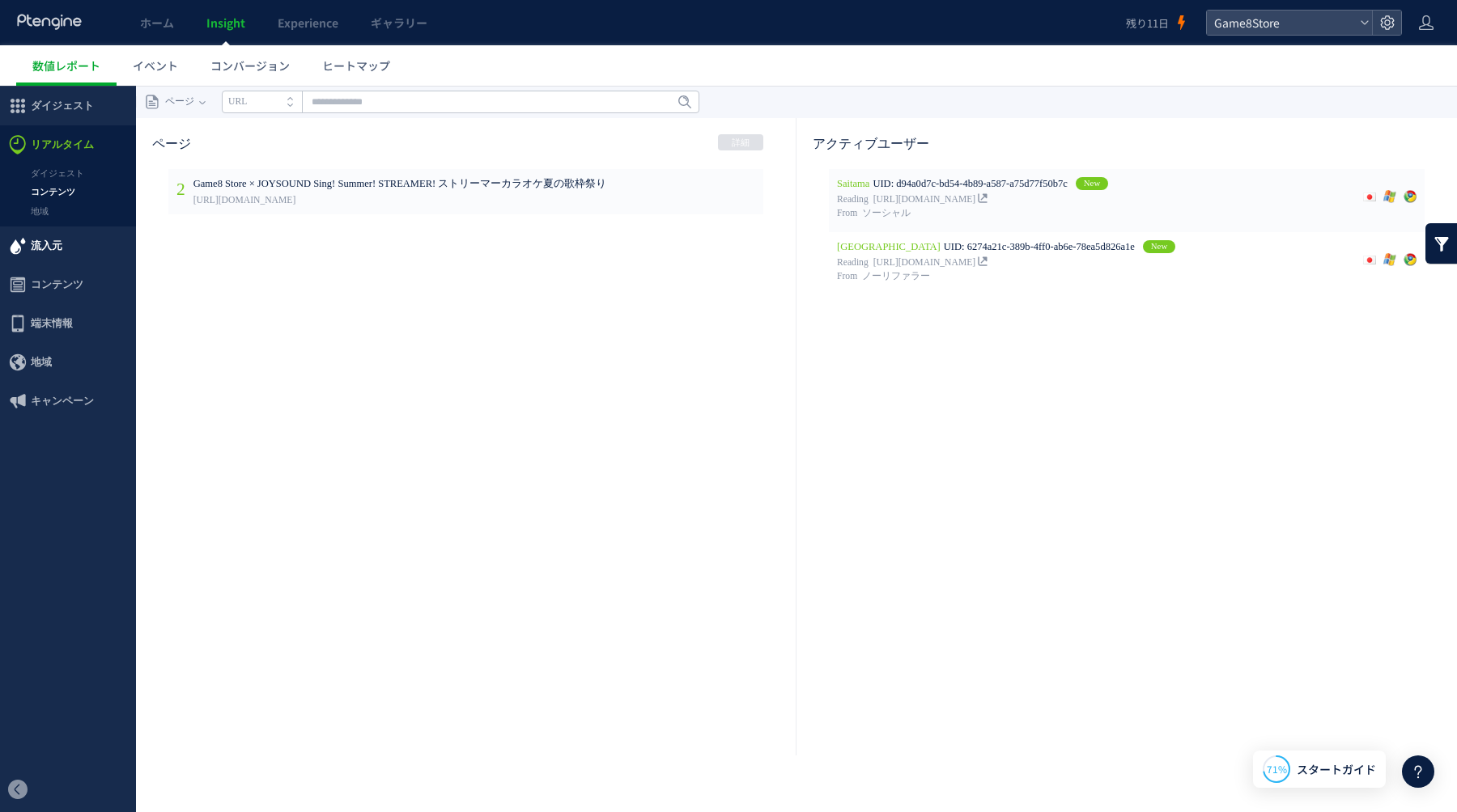
click at [63, 256] on span "流入元" at bounding box center [67, 246] width 136 height 39
